Goal: Download file/media

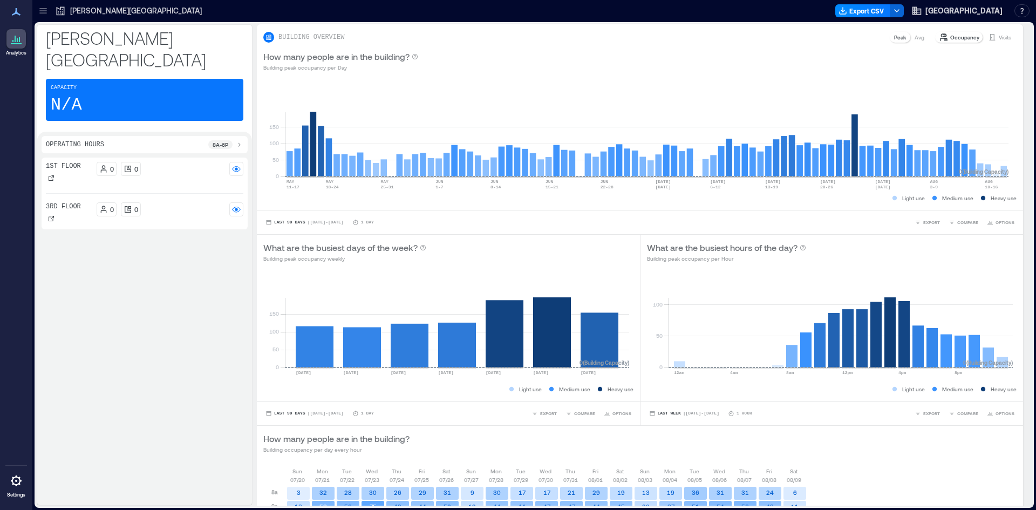
click at [40, 11] on icon at bounding box center [42, 10] width 7 height 1
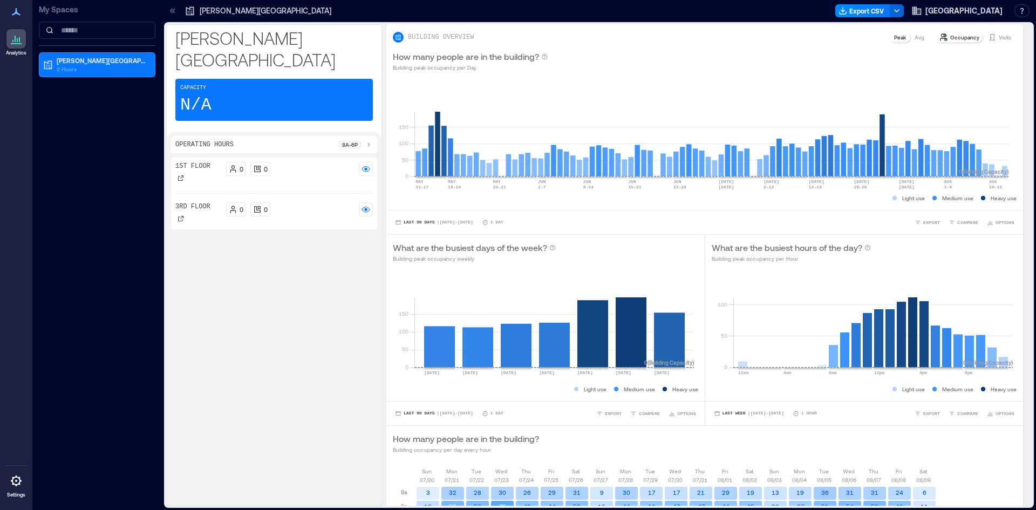
click at [169, 10] on icon at bounding box center [172, 10] width 11 height 11
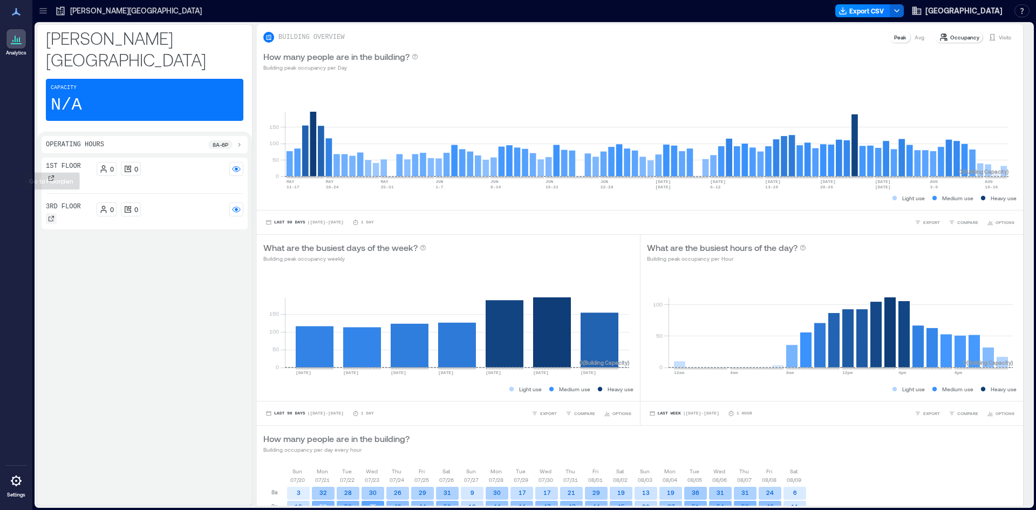
click at [51, 216] on icon at bounding box center [51, 218] width 5 height 5
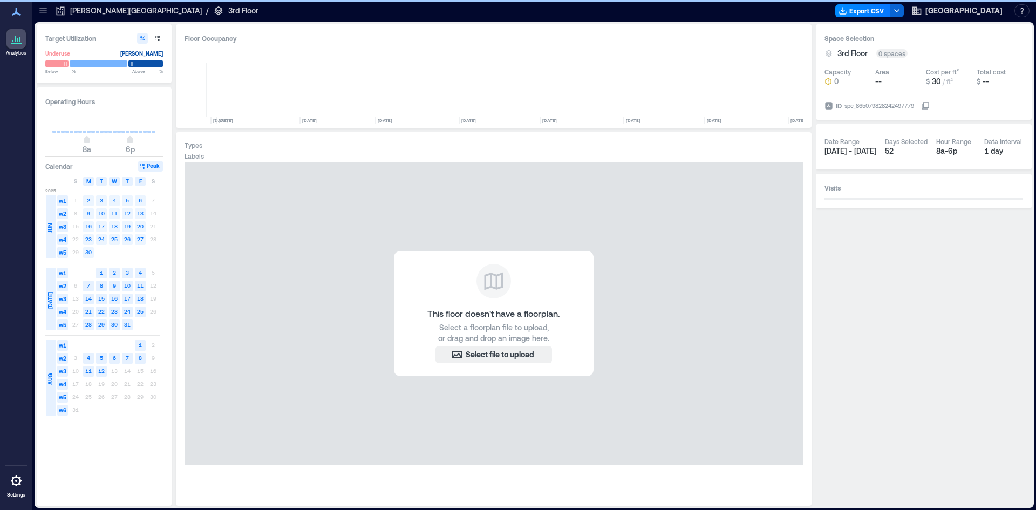
scroll to position [0, 3962]
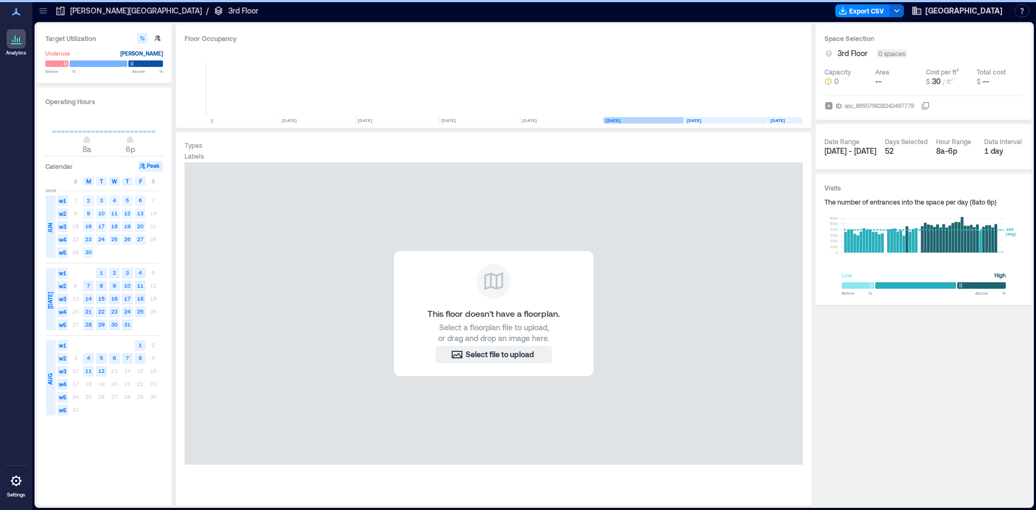
click at [48, 223] on span "JUN" at bounding box center [50, 228] width 9 height 10
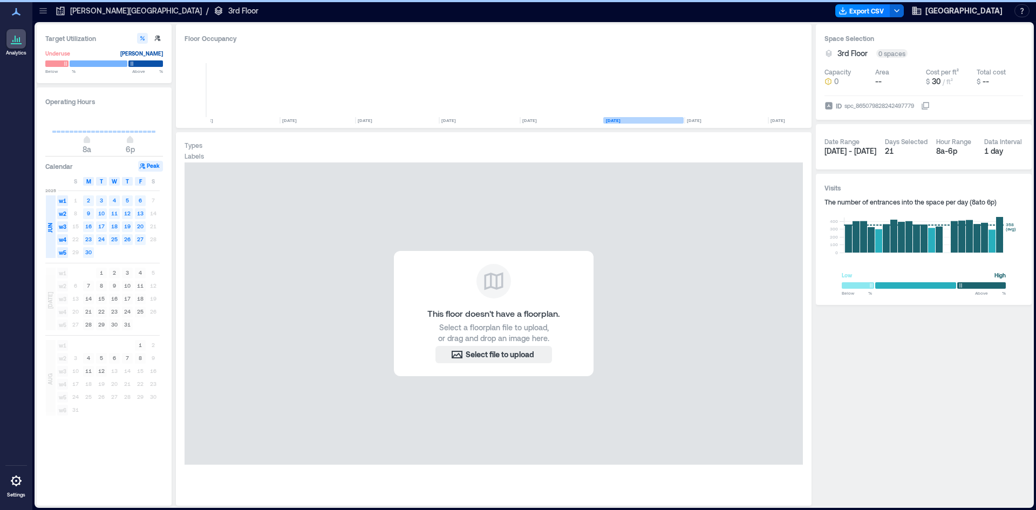
click at [48, 223] on span "JUN" at bounding box center [50, 228] width 9 height 10
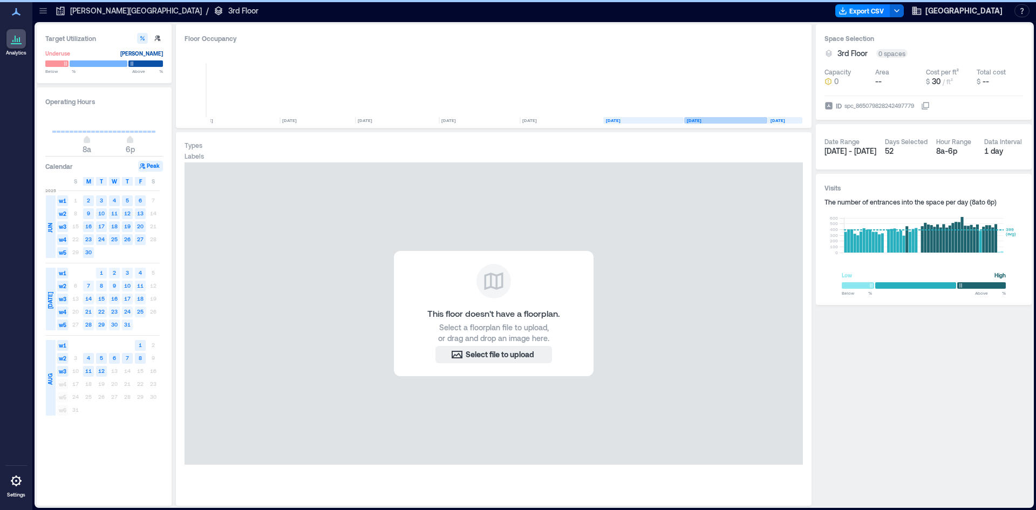
click at [49, 297] on span "[DATE]" at bounding box center [50, 300] width 9 height 17
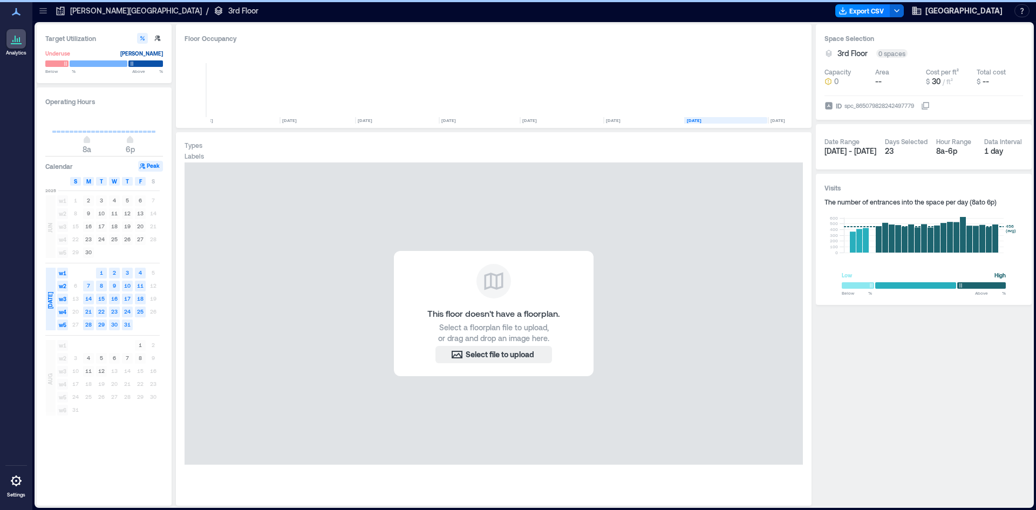
click at [77, 180] on span "S" at bounding box center [75, 181] width 3 height 9
click at [149, 180] on div "S" at bounding box center [153, 181] width 11 height 9
type input "*"
drag, startPoint x: 86, startPoint y: 141, endPoint x: 29, endPoint y: 145, distance: 57.9
click at [29, 145] on div "Analytics Settings My Spaces [PERSON_NAME][GEOGRAPHIC_DATA] 2 Floors Building A…" at bounding box center [518, 255] width 1036 height 510
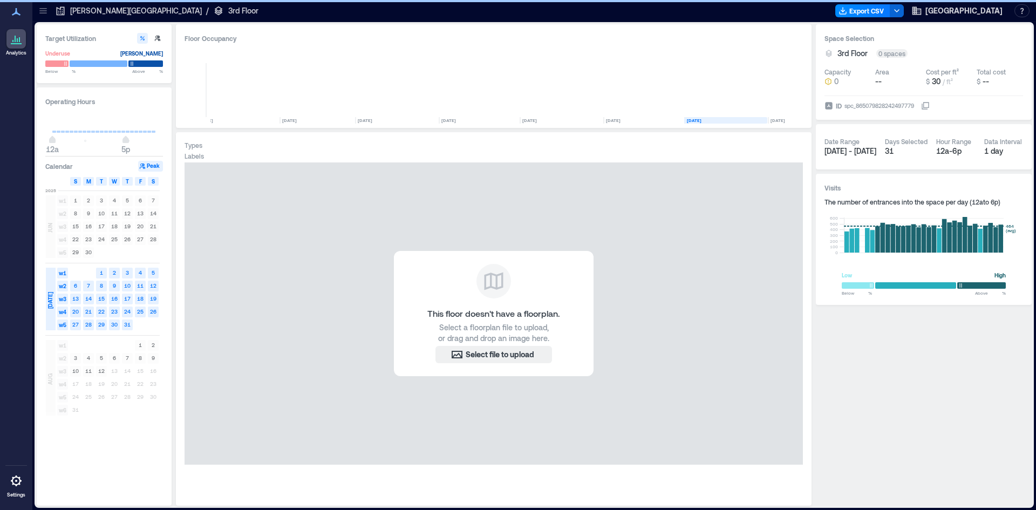
type input "**"
drag, startPoint x: 127, startPoint y: 142, endPoint x: 178, endPoint y: 144, distance: 50.7
click at [177, 144] on div "Target Utilization Underuse [PERSON_NAME] Below ** % Above ** % Operating Hours…" at bounding box center [534, 264] width 995 height 481
click at [871, 12] on button "Export CSV" at bounding box center [862, 10] width 55 height 13
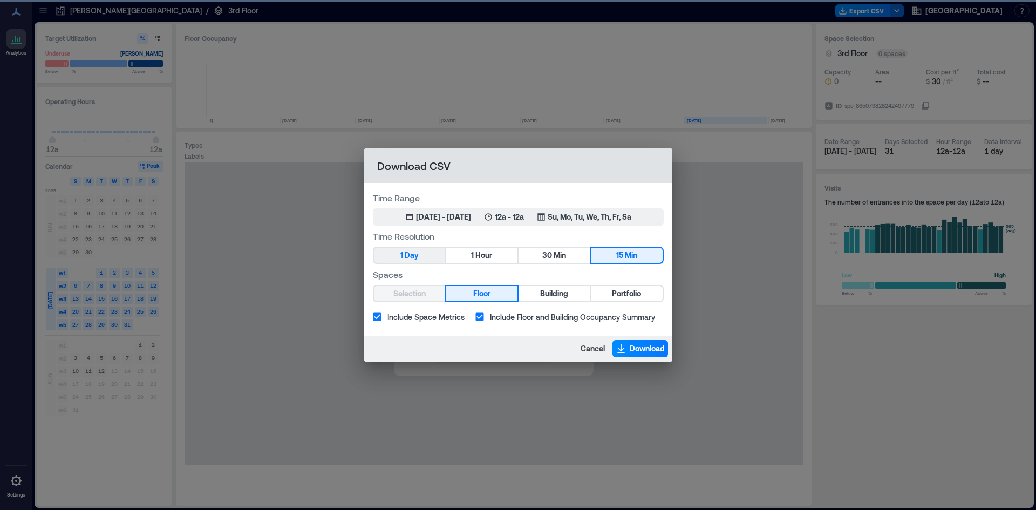
click at [412, 255] on span "Day" at bounding box center [412, 255] width 14 height 13
click at [411, 252] on span "Day" at bounding box center [412, 255] width 14 height 13
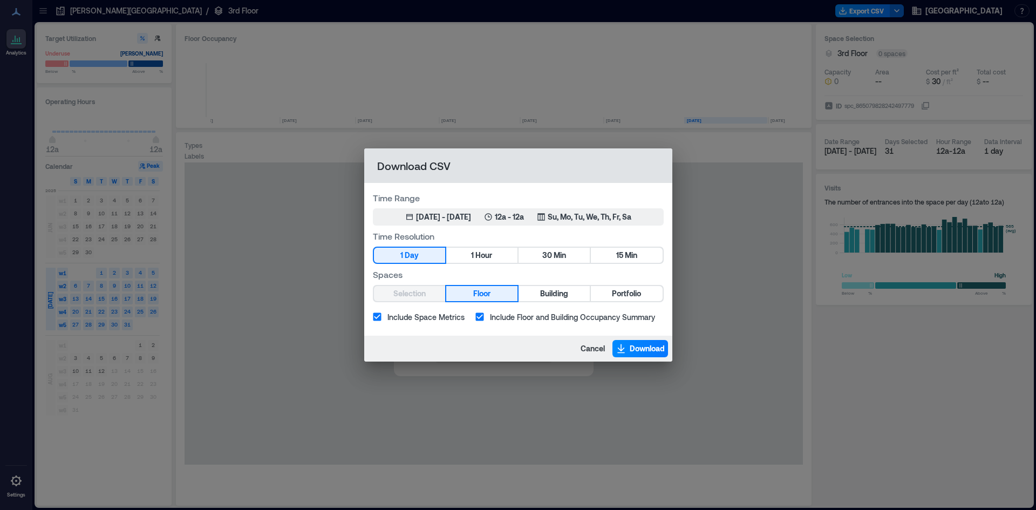
click at [405, 256] on button "1 Day" at bounding box center [409, 255] width 71 height 15
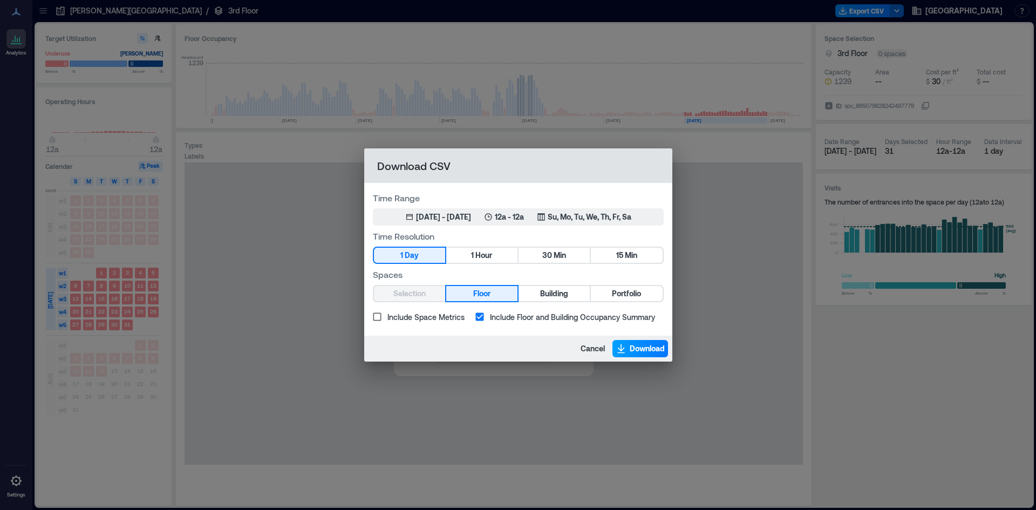
click at [648, 350] on span "Download" at bounding box center [647, 348] width 35 height 11
